Goal: Information Seeking & Learning: Learn about a topic

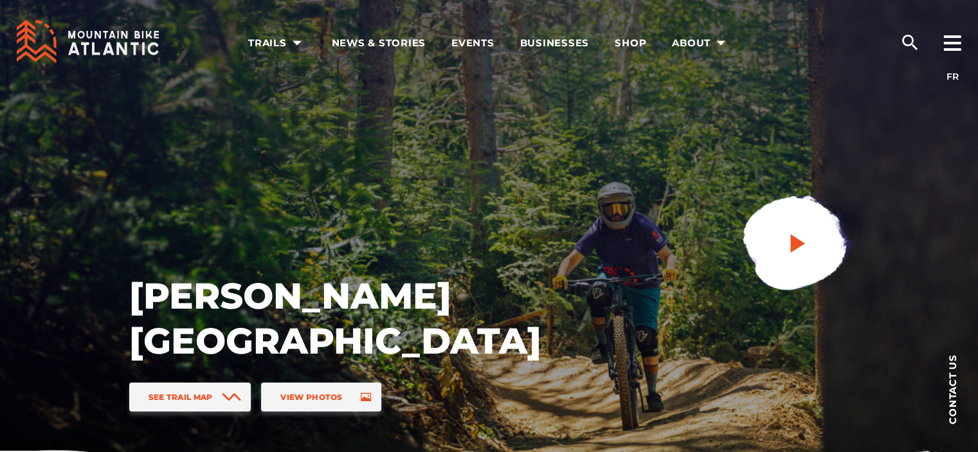
click at [797, 241] on icon "play" at bounding box center [797, 243] width 15 height 19
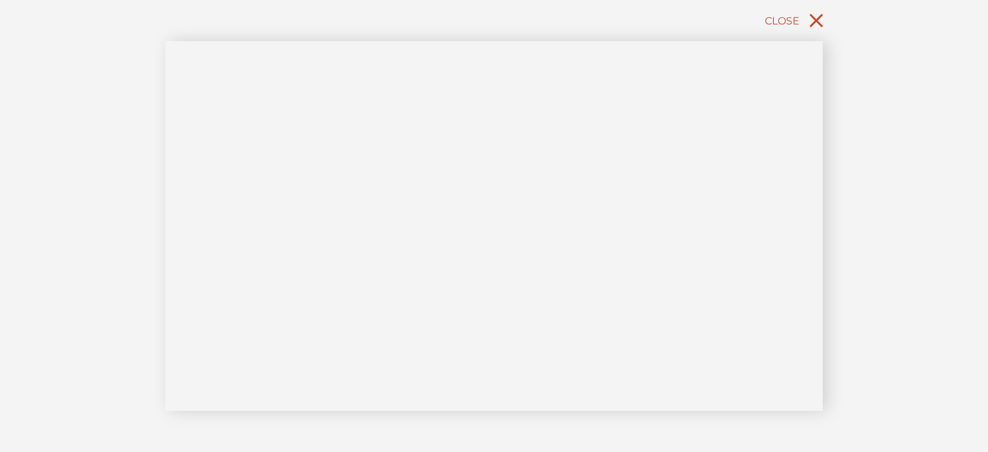
click at [812, 17] on icon "close" at bounding box center [817, 21] width 14 height 14
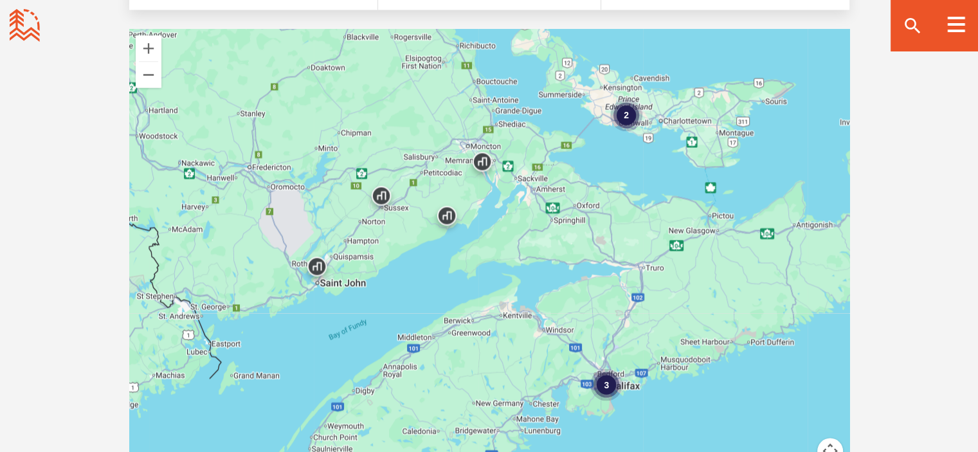
scroll to position [892, 0]
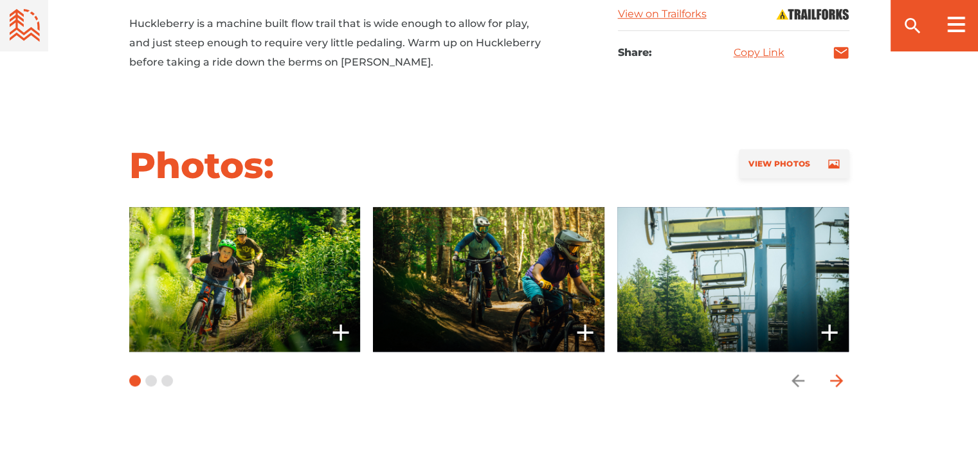
click at [838, 389] on icon "arrow forward" at bounding box center [836, 380] width 19 height 19
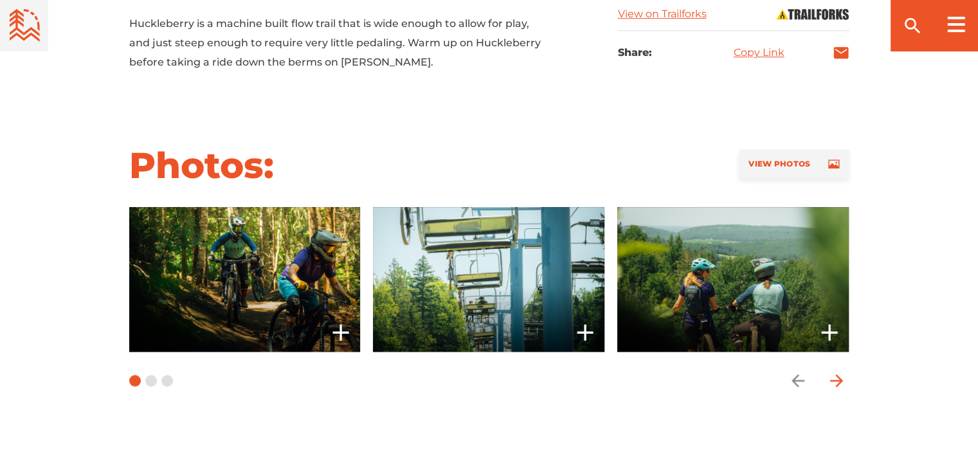
click at [837, 388] on icon "arrow forward" at bounding box center [836, 380] width 19 height 19
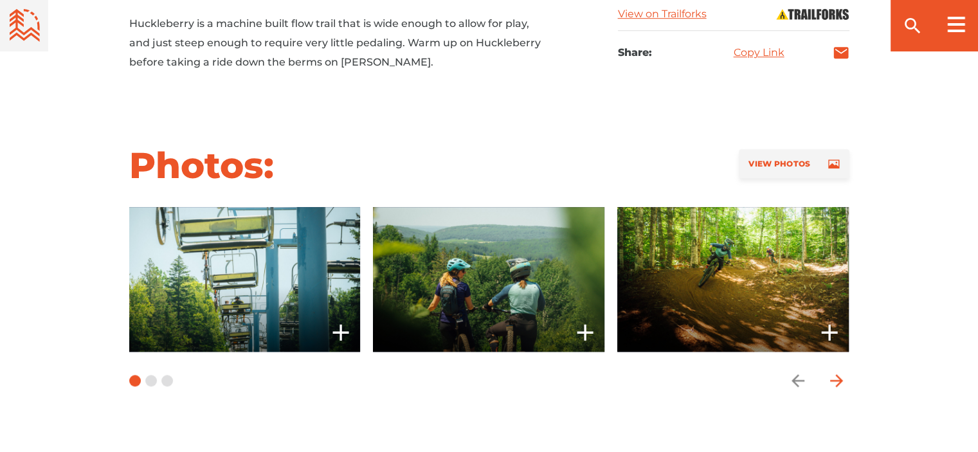
click at [837, 388] on icon "arrow forward" at bounding box center [836, 380] width 19 height 19
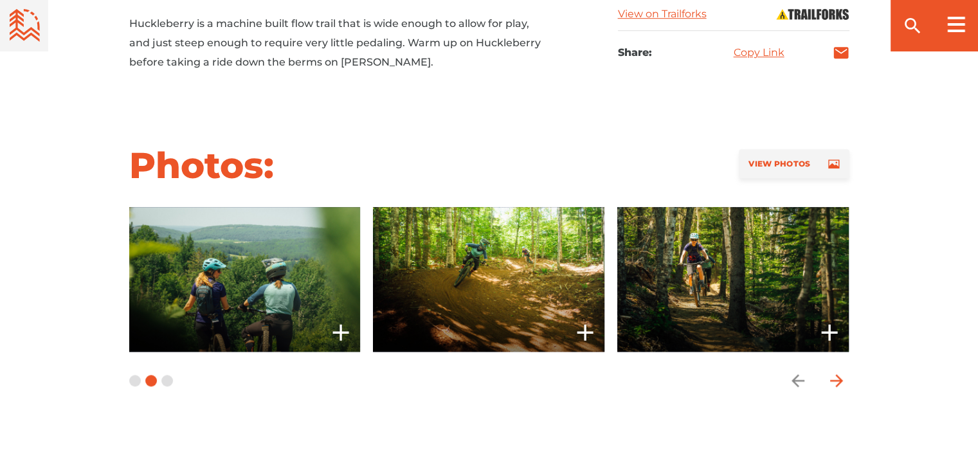
click at [837, 388] on icon "arrow forward" at bounding box center [836, 380] width 19 height 19
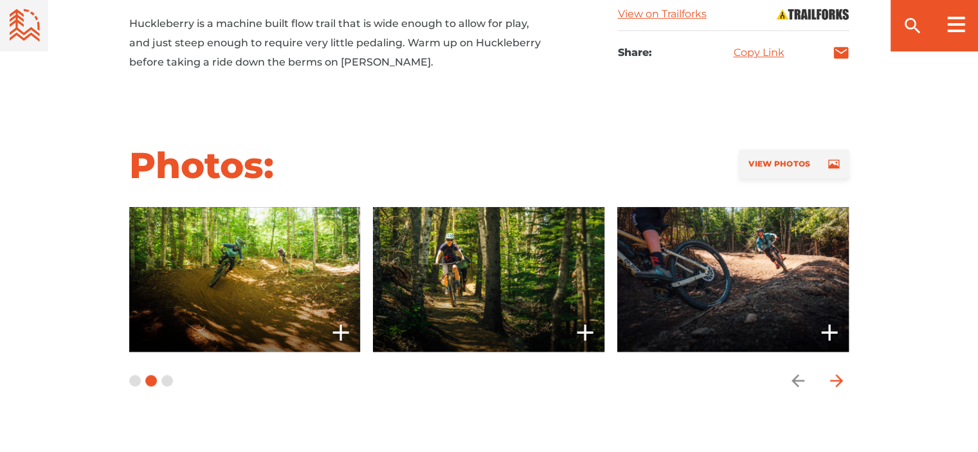
click at [838, 388] on icon "arrow forward" at bounding box center [836, 380] width 19 height 19
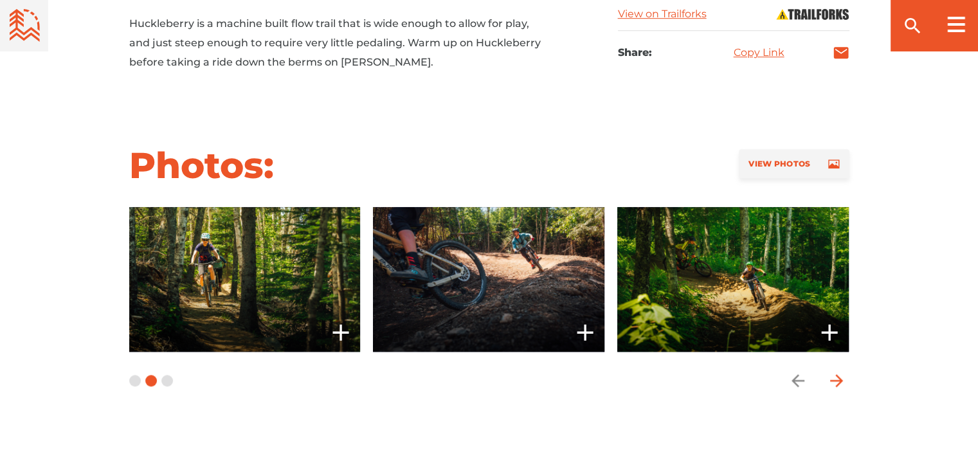
click at [838, 388] on icon "arrow forward" at bounding box center [836, 380] width 19 height 19
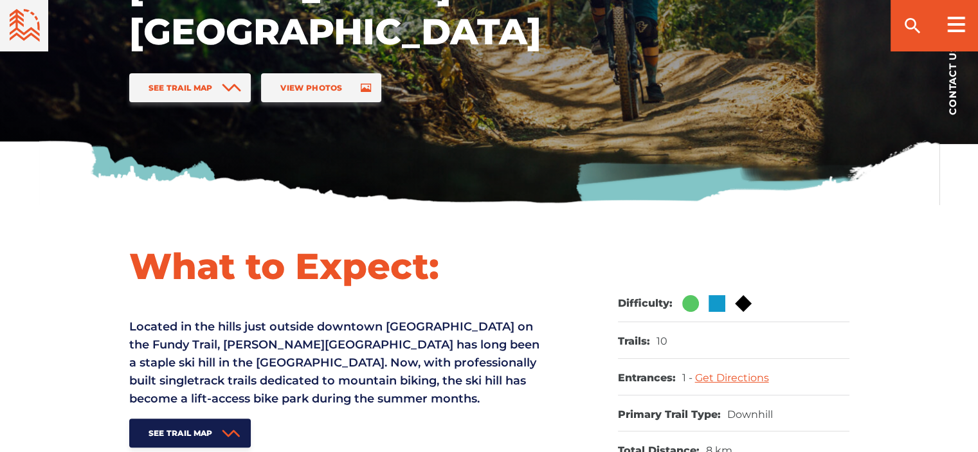
scroll to position [0, 0]
